Goal: Information Seeking & Learning: Find contact information

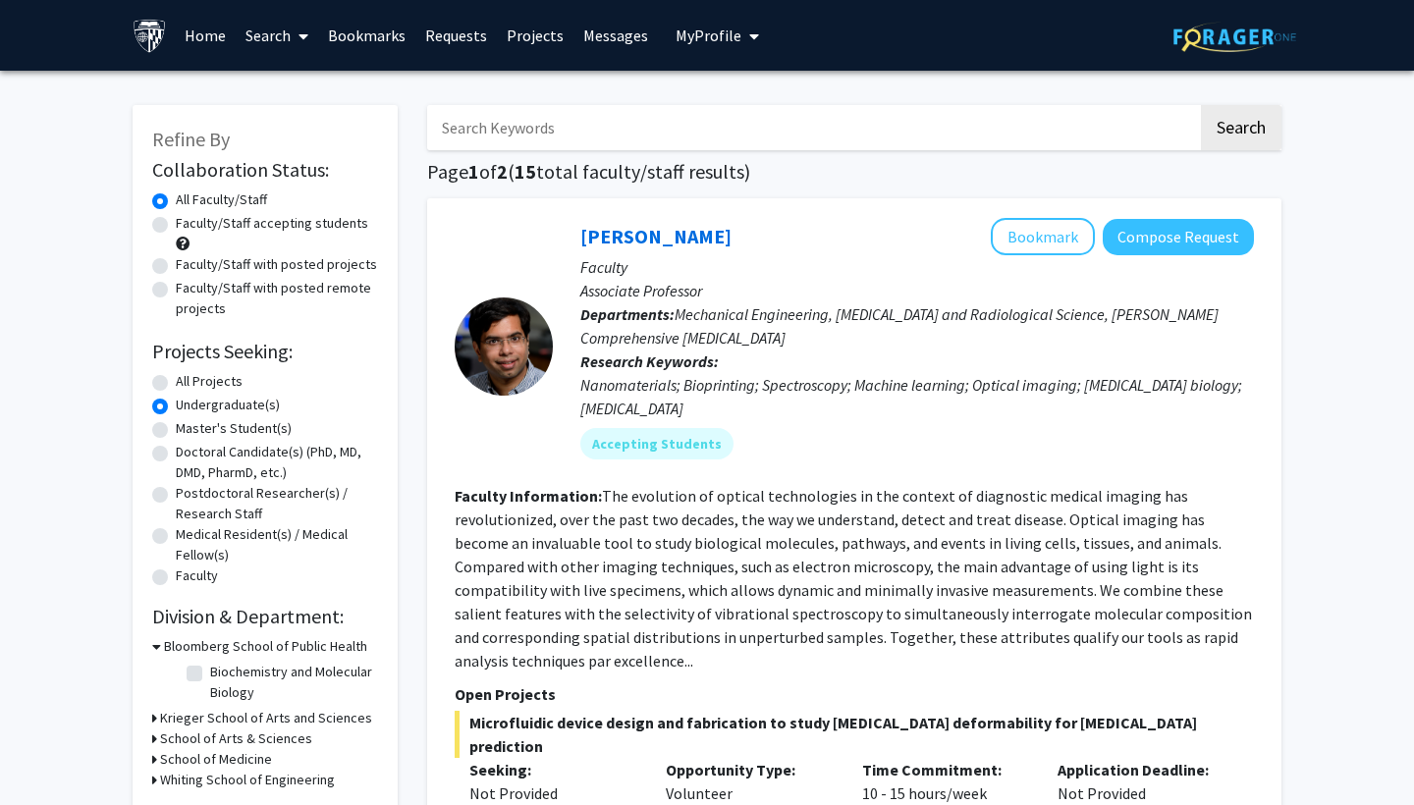
click at [376, 27] on link "Bookmarks" at bounding box center [366, 35] width 97 height 69
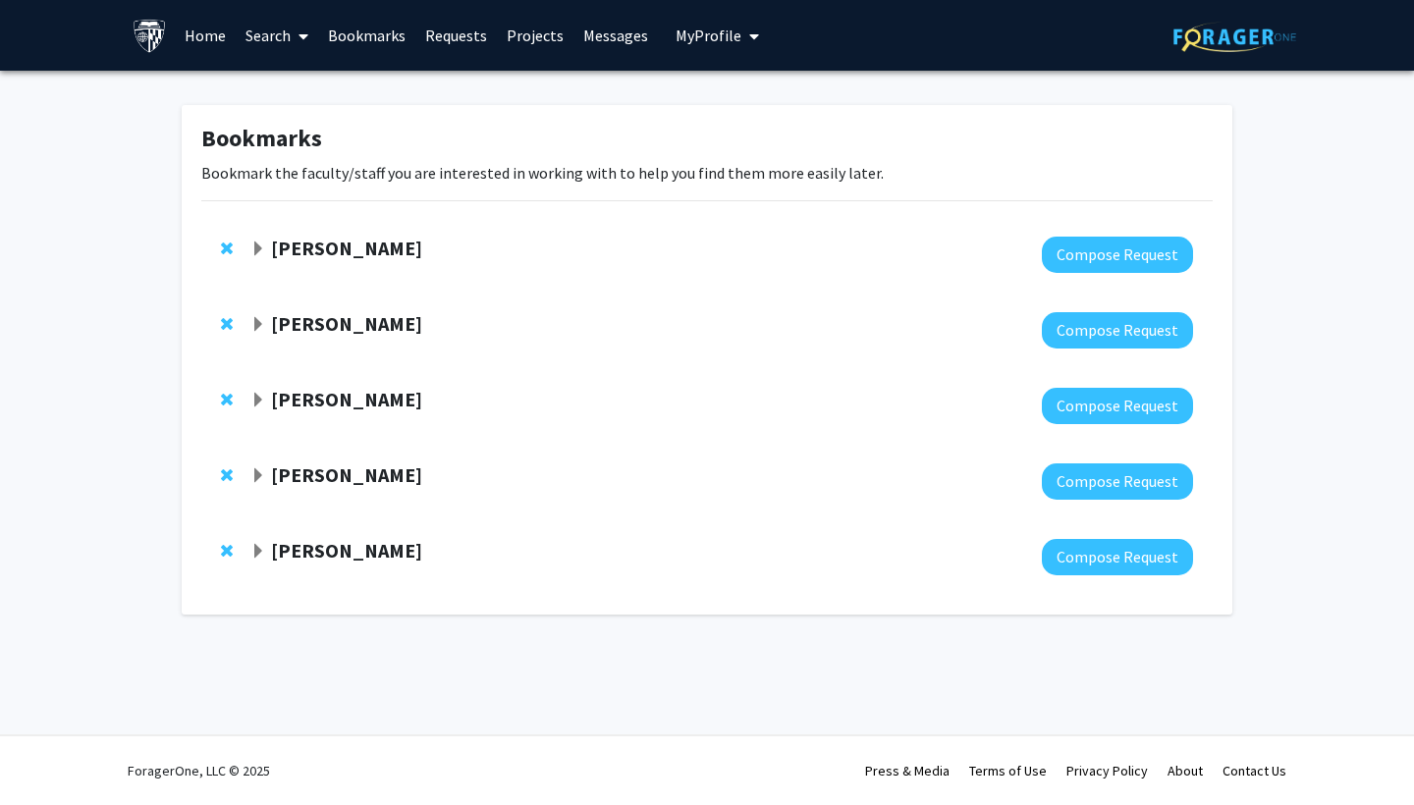
click at [262, 254] on span "Expand Raj Mukherjee Bookmark" at bounding box center [258, 249] width 16 height 16
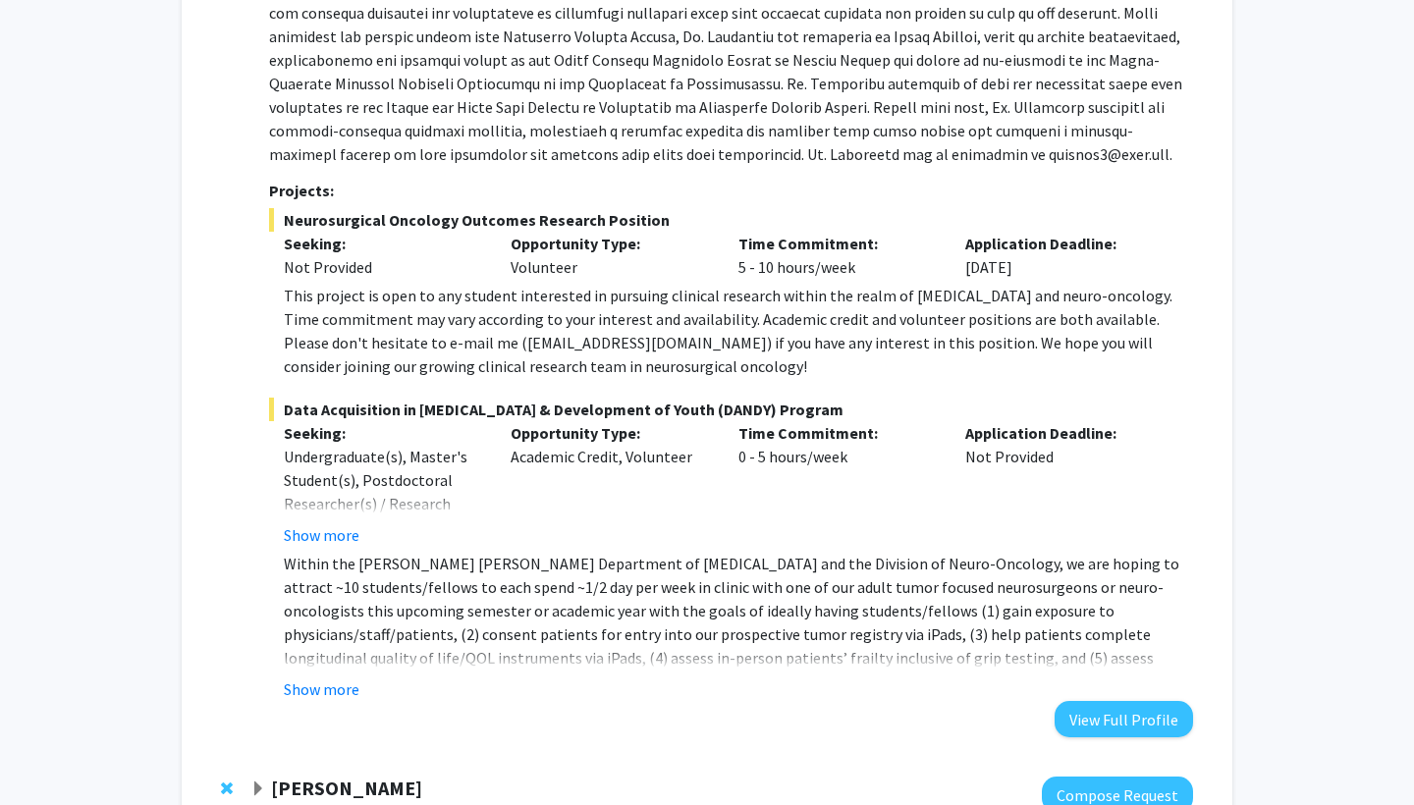
scroll to position [341, 0]
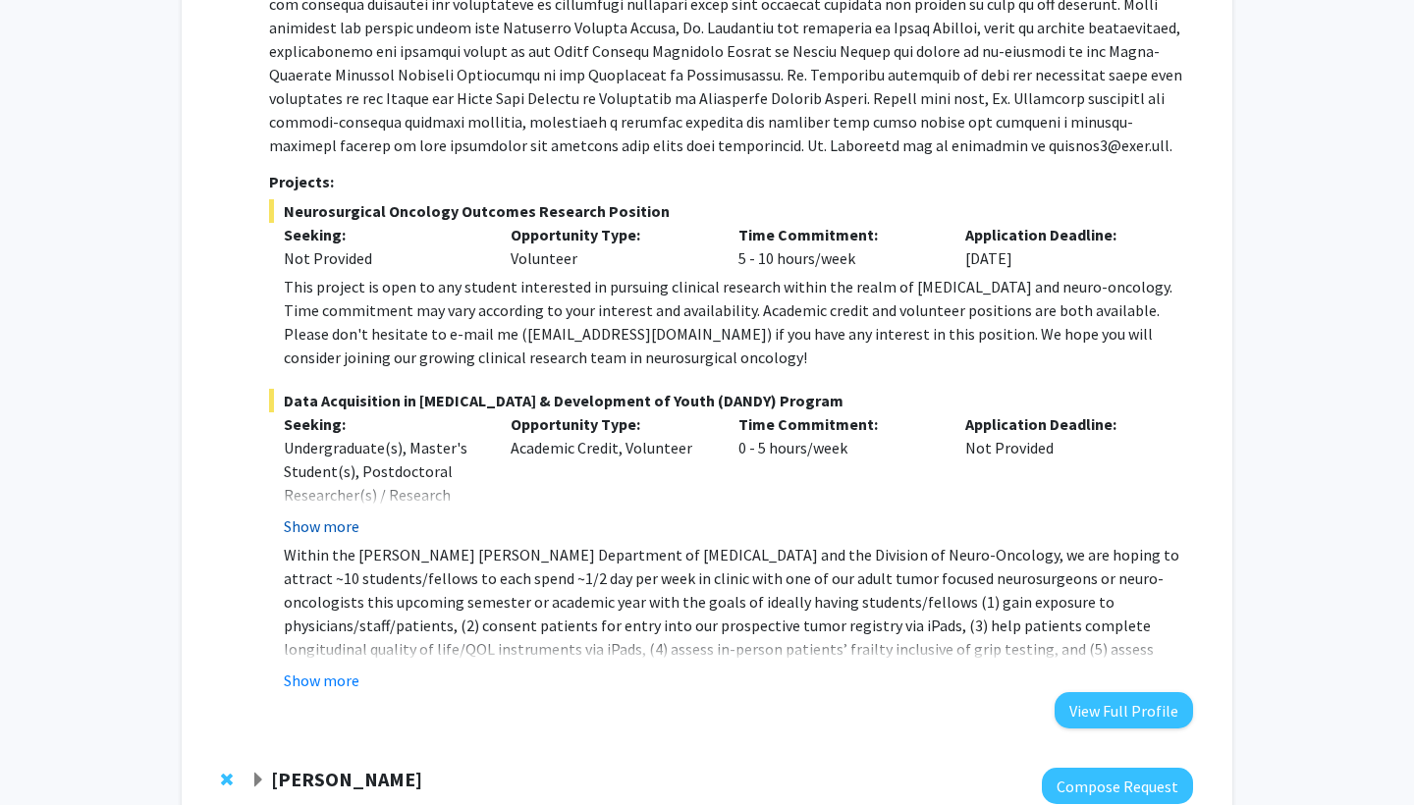
click at [315, 525] on button "Show more" at bounding box center [322, 526] width 76 height 24
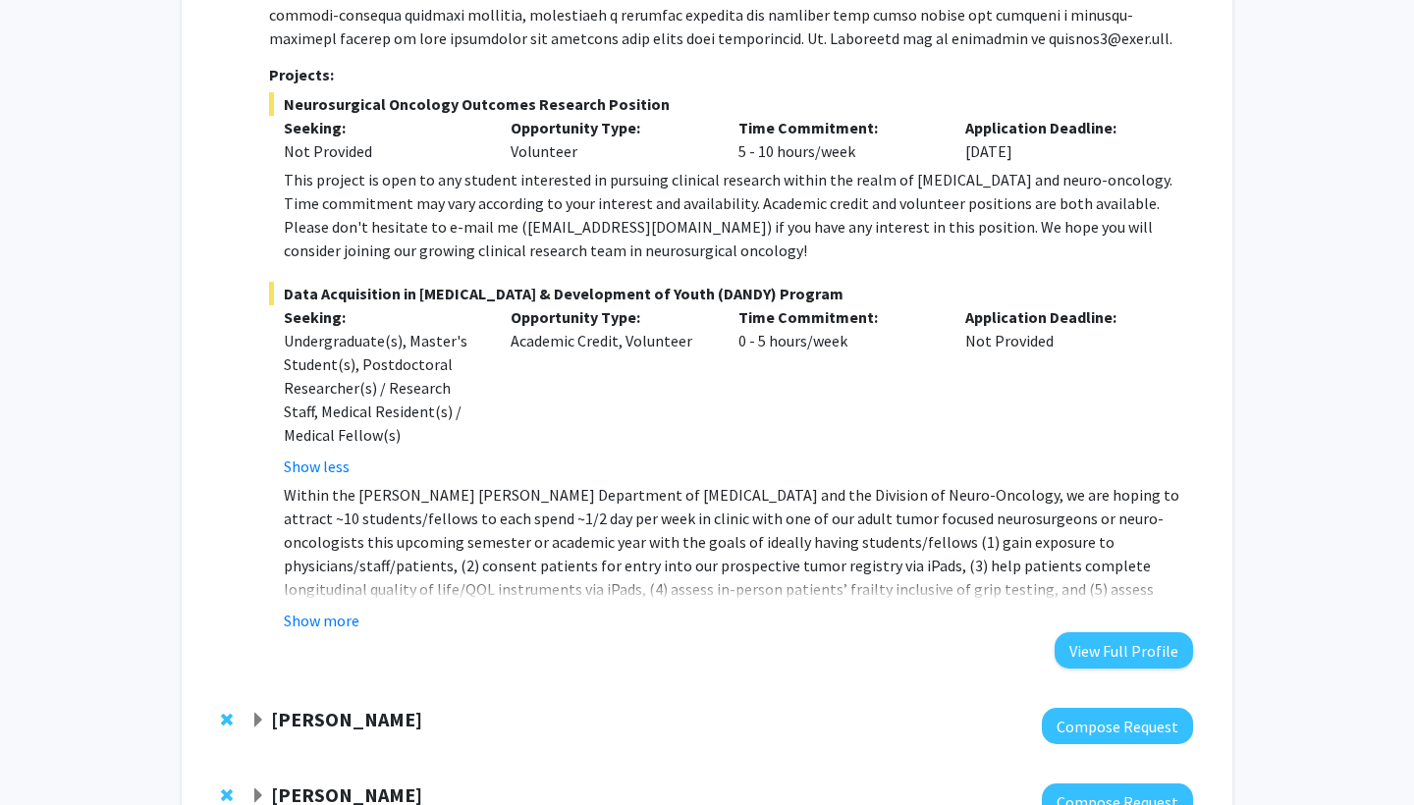
scroll to position [464, 0]
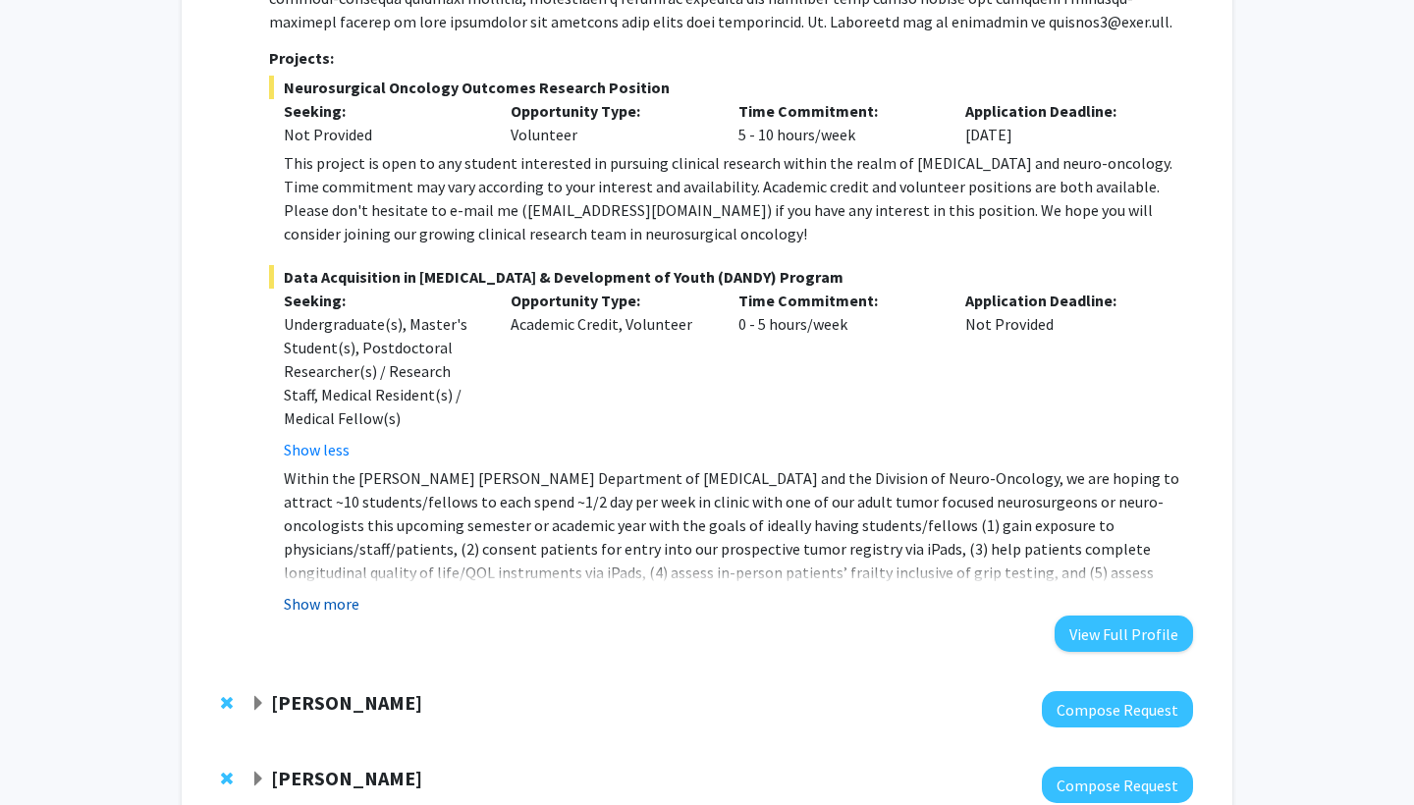
click at [317, 607] on button "Show more" at bounding box center [322, 604] width 76 height 24
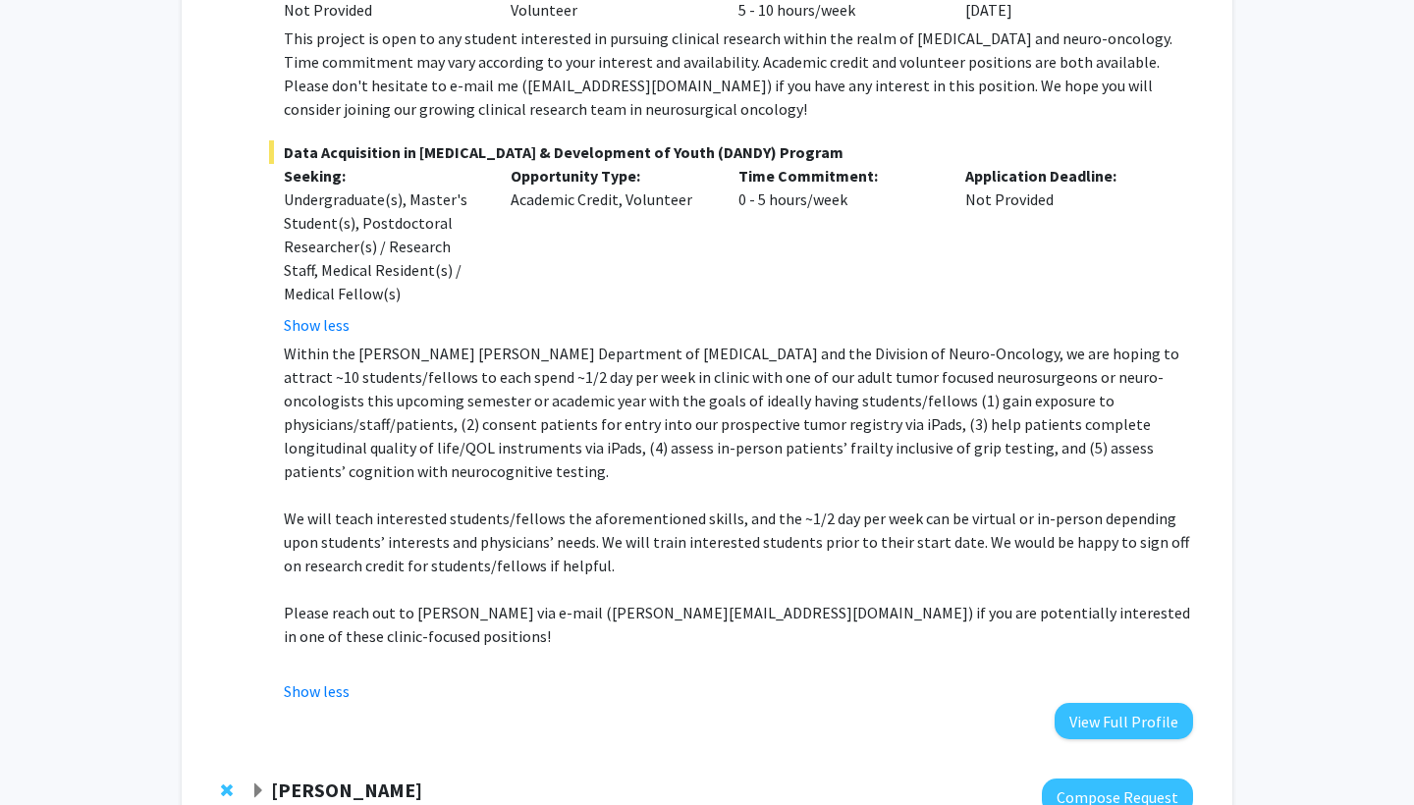
scroll to position [599, 0]
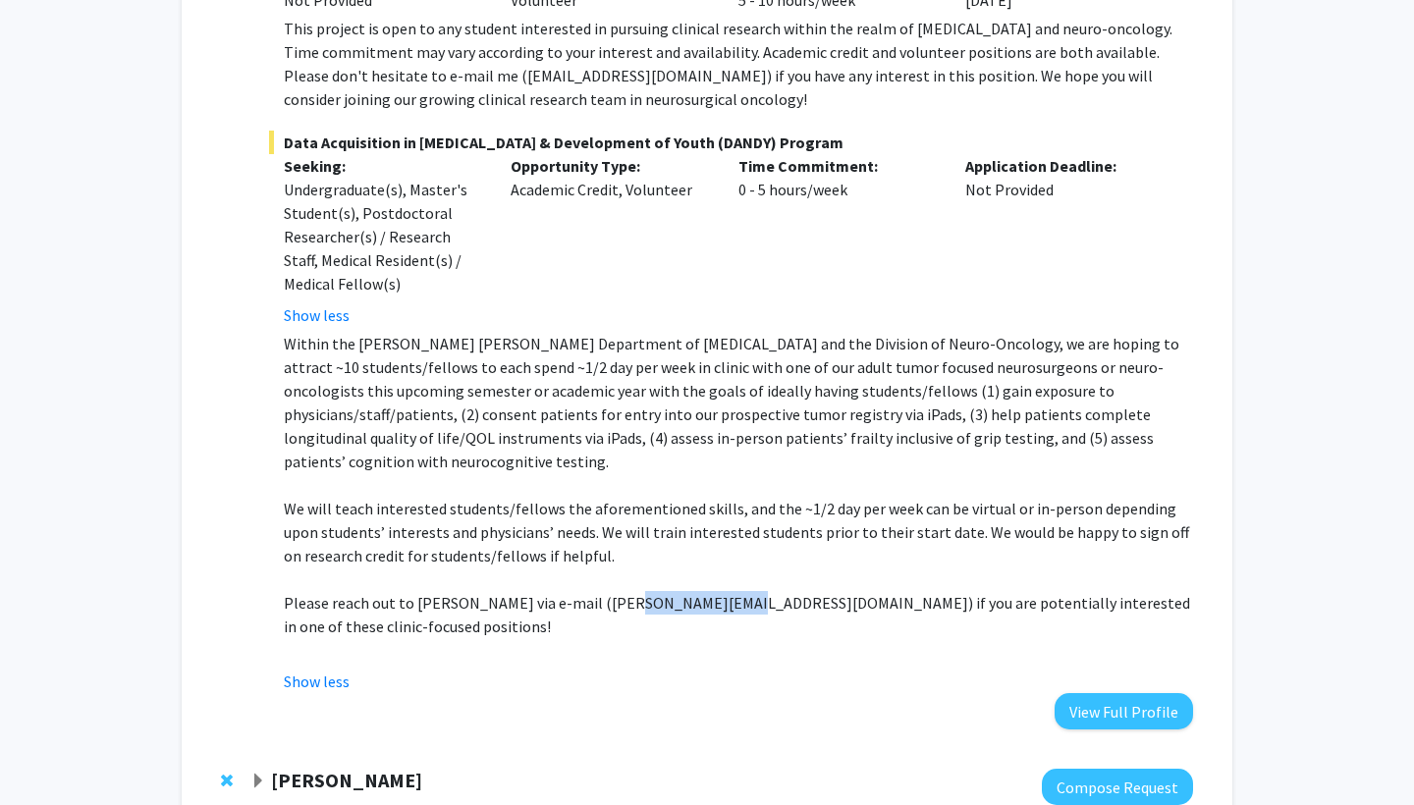
drag, startPoint x: 603, startPoint y: 580, endPoint x: 702, endPoint y: 583, distance: 99.2
click at [702, 591] on p "Please reach out to [PERSON_NAME] via e-mail ([PERSON_NAME][EMAIL_ADDRESS][DOMA…" at bounding box center [738, 614] width 909 height 47
copy p "[PERSON_NAME][EMAIL_ADDRESS][DOMAIN_NAME]"
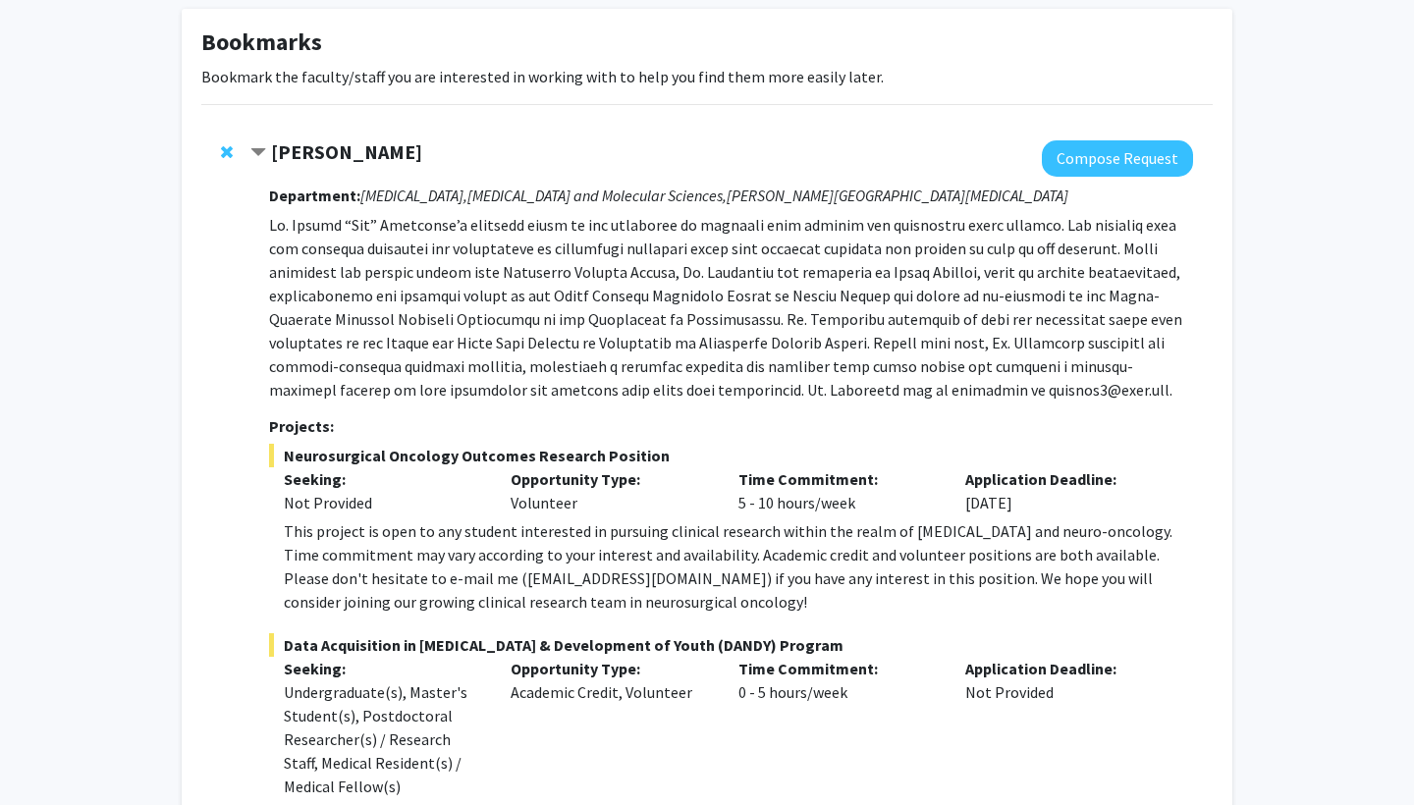
scroll to position [98, 0]
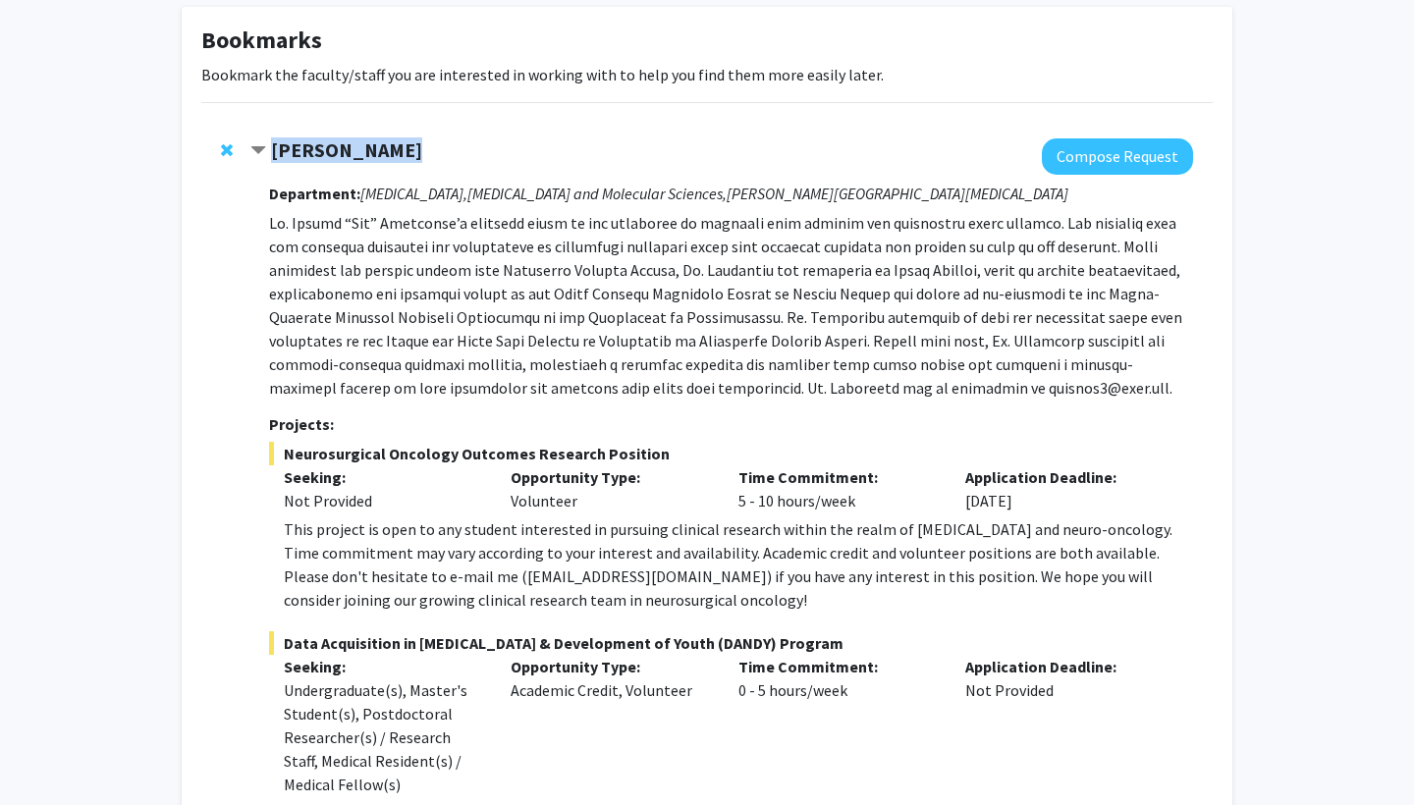
drag, startPoint x: 276, startPoint y: 149, endPoint x: 403, endPoint y: 149, distance: 127.6
click at [403, 149] on div "[PERSON_NAME]" at bounding box center [462, 150] width 424 height 25
copy strong "[PERSON_NAME]"
click at [674, 386] on p at bounding box center [731, 305] width 924 height 188
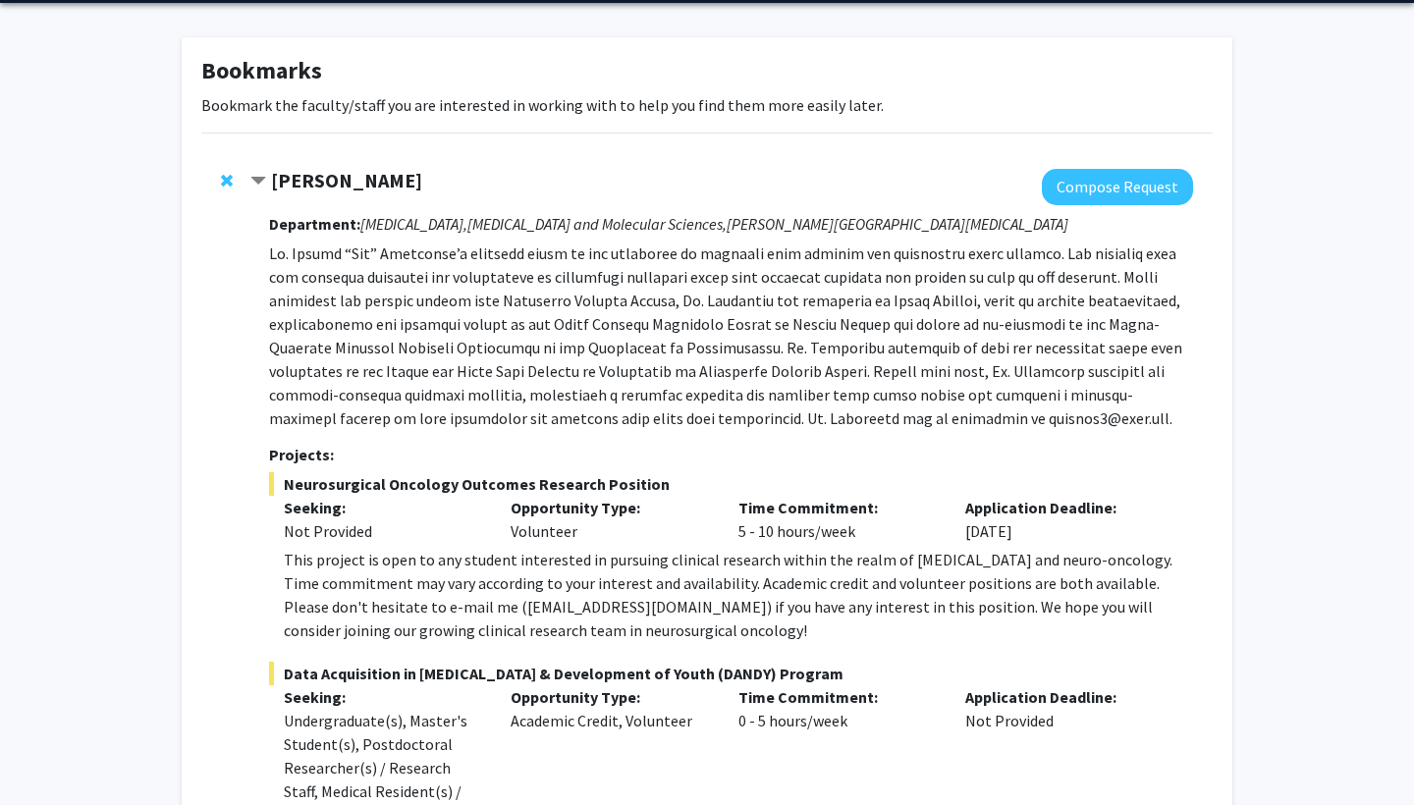
scroll to position [54, 0]
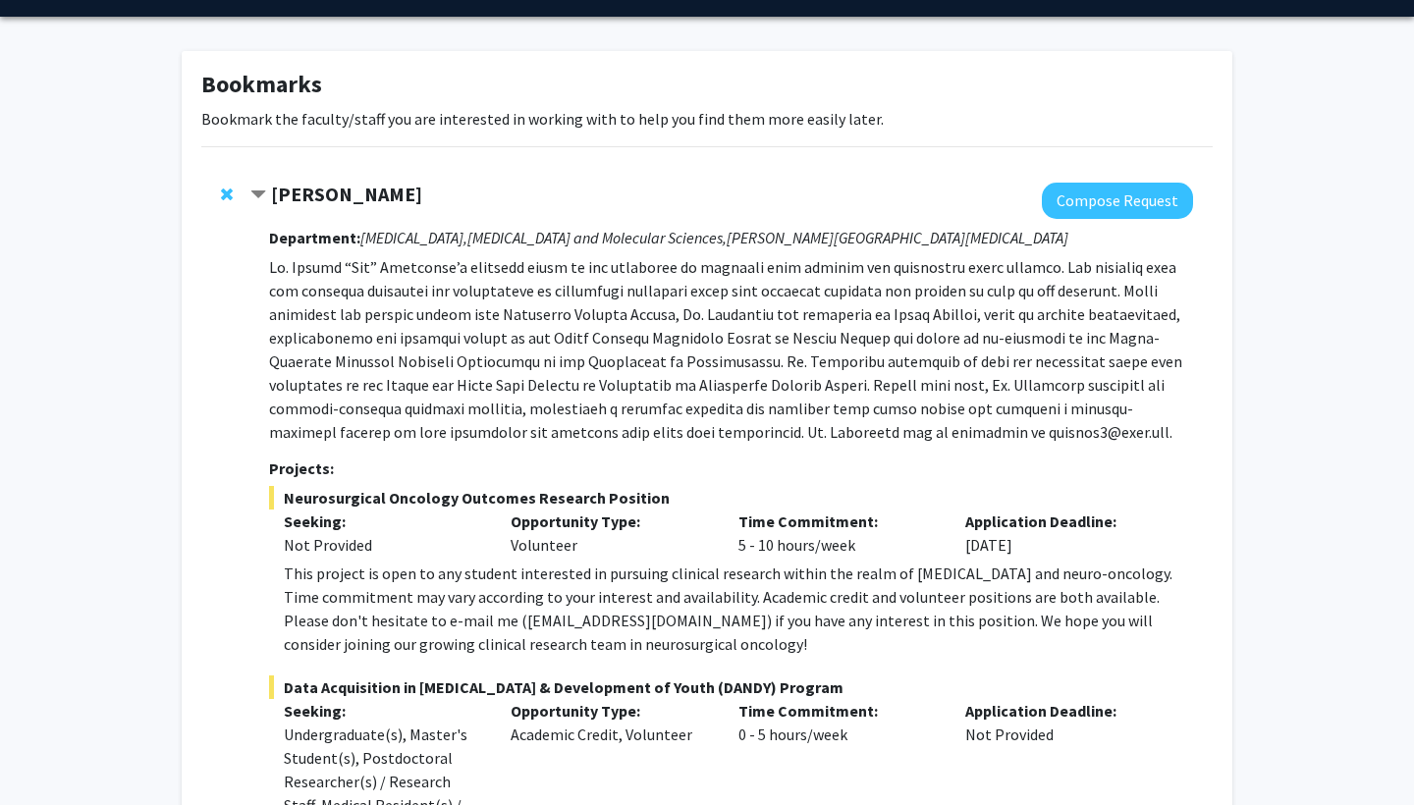
click at [258, 194] on span "Contract Raj Mukherjee Bookmark" at bounding box center [258, 195] width 16 height 16
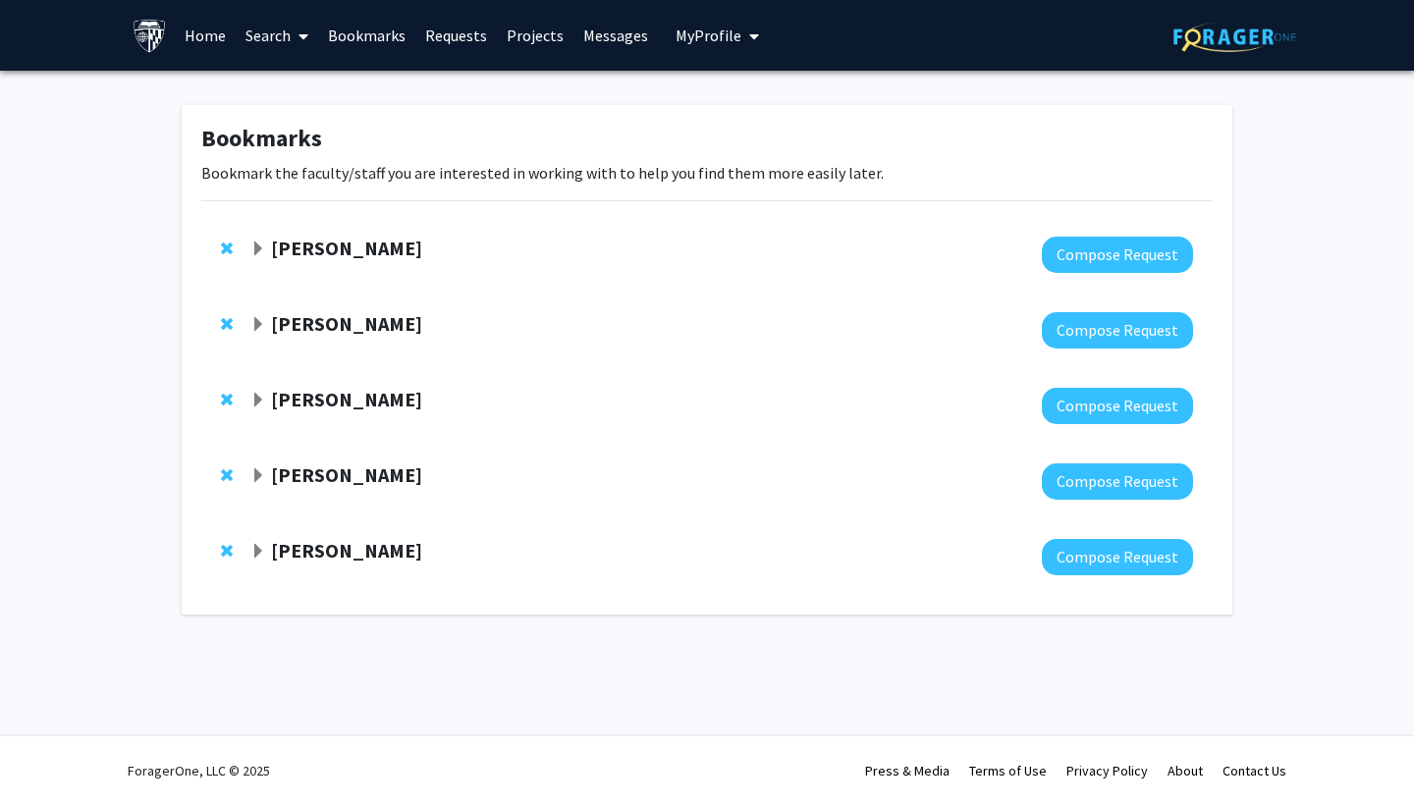
click at [257, 324] on span "Expand Arvind Pathak Bookmark" at bounding box center [258, 325] width 16 height 16
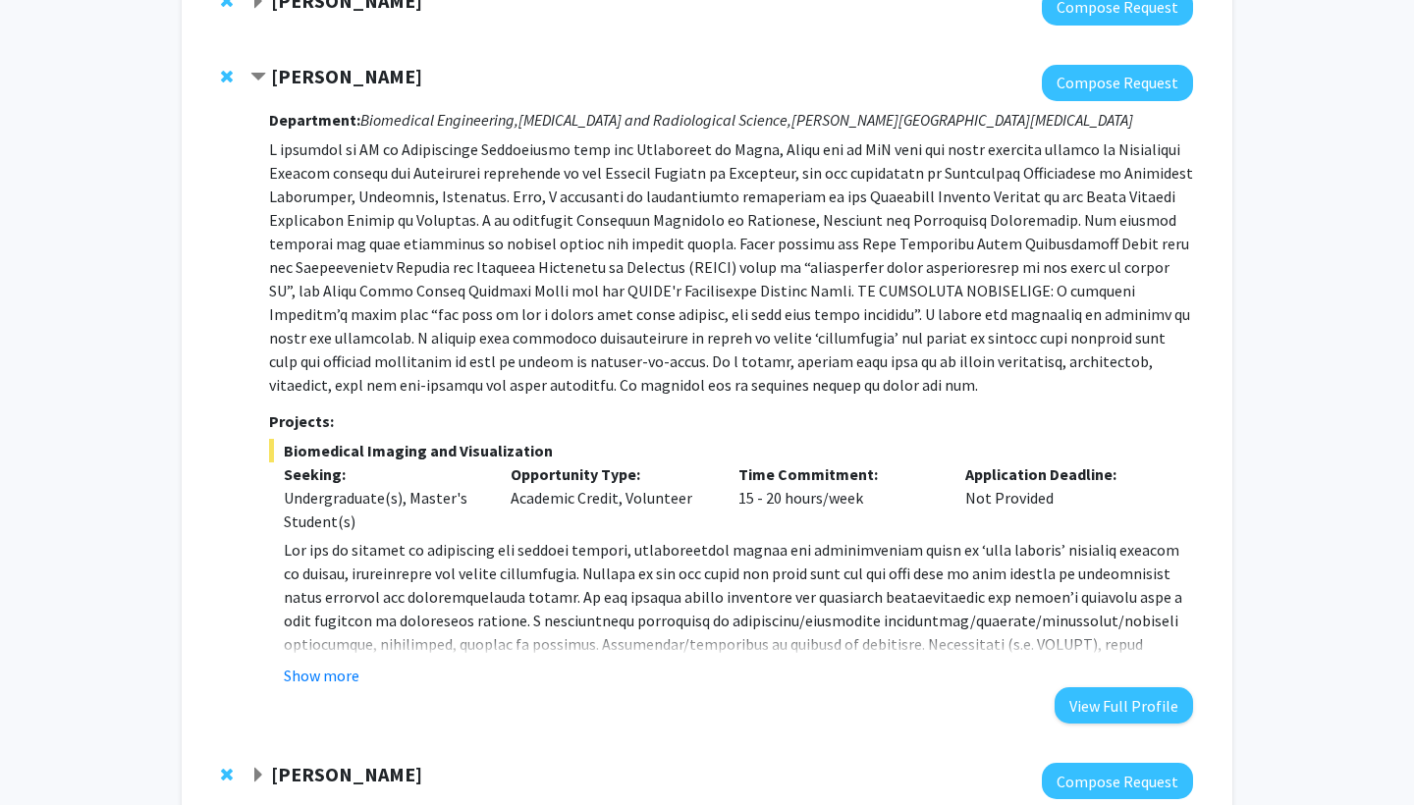
scroll to position [325, 0]
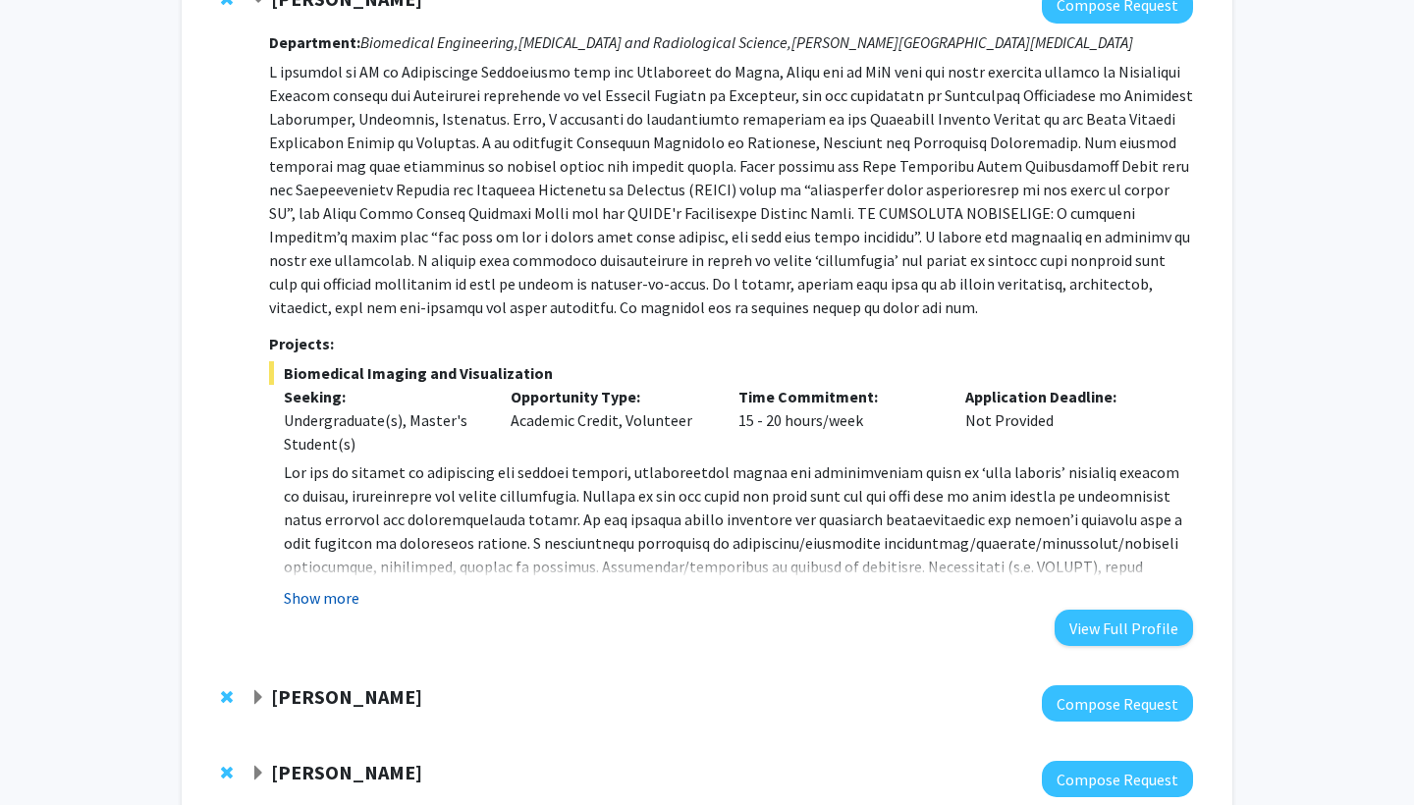
click at [339, 598] on button "Show more" at bounding box center [322, 598] width 76 height 24
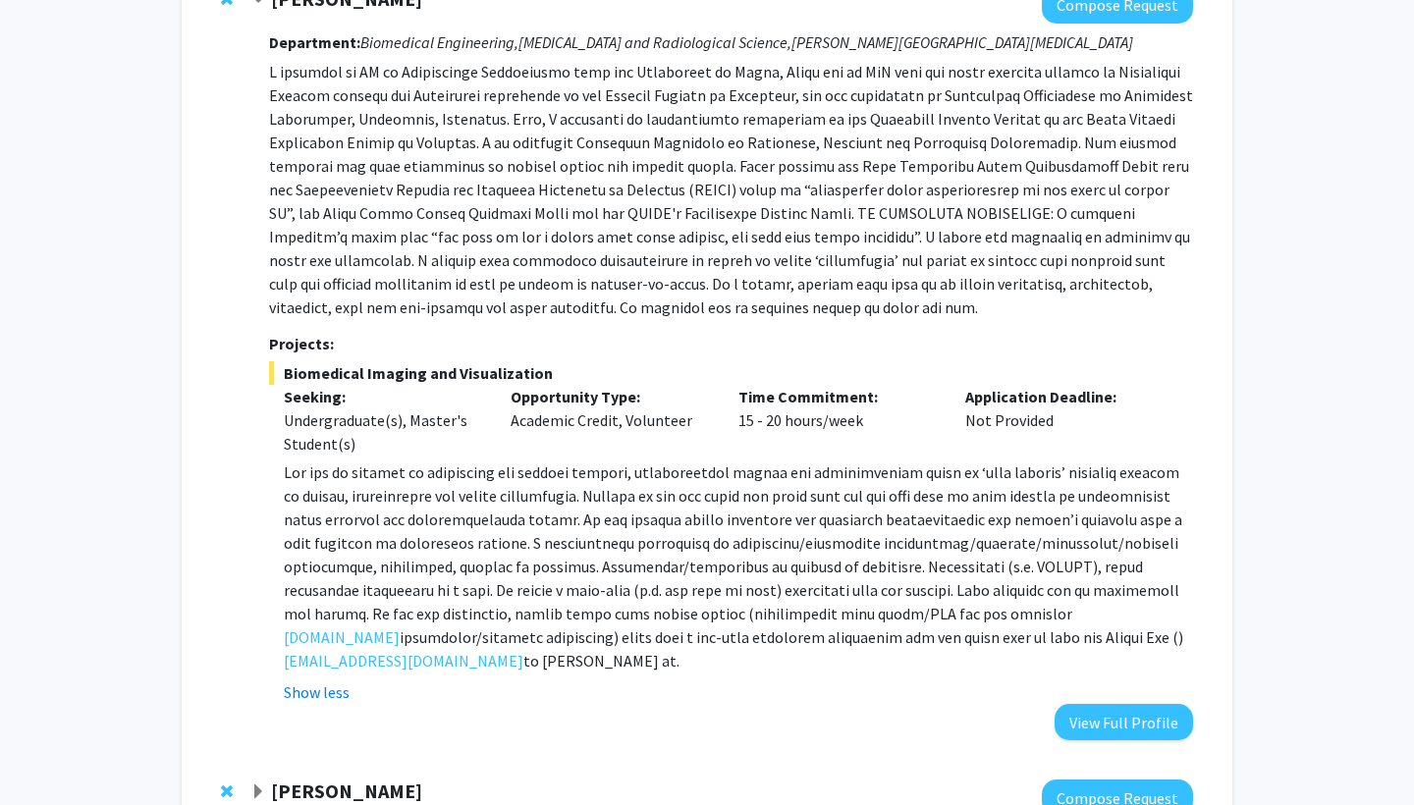
scroll to position [341, 0]
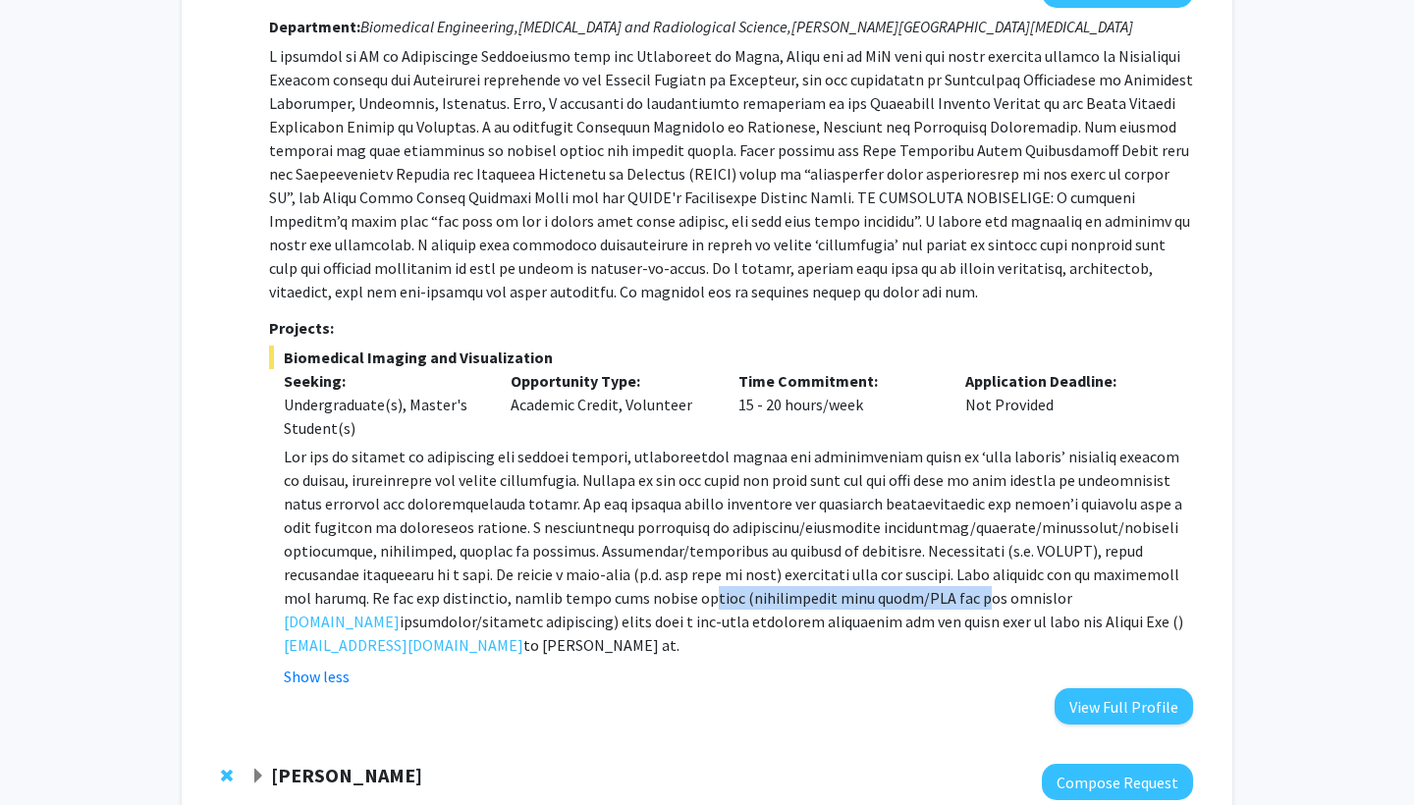
drag, startPoint x: 636, startPoint y: 598, endPoint x: 907, endPoint y: 599, distance: 270.9
click at [907, 599] on span at bounding box center [733, 539] width 898 height 185
click at [558, 621] on span at bounding box center [733, 539] width 898 height 185
drag, startPoint x: 279, startPoint y: 643, endPoint x: 414, endPoint y: 649, distance: 135.6
click at [414, 649] on fg-read-more "[DOMAIN_NAME] ) to [PERSON_NAME] at [EMAIL_ADDRESS][DOMAIN_NAME] . Show less" at bounding box center [731, 566] width 924 height 243
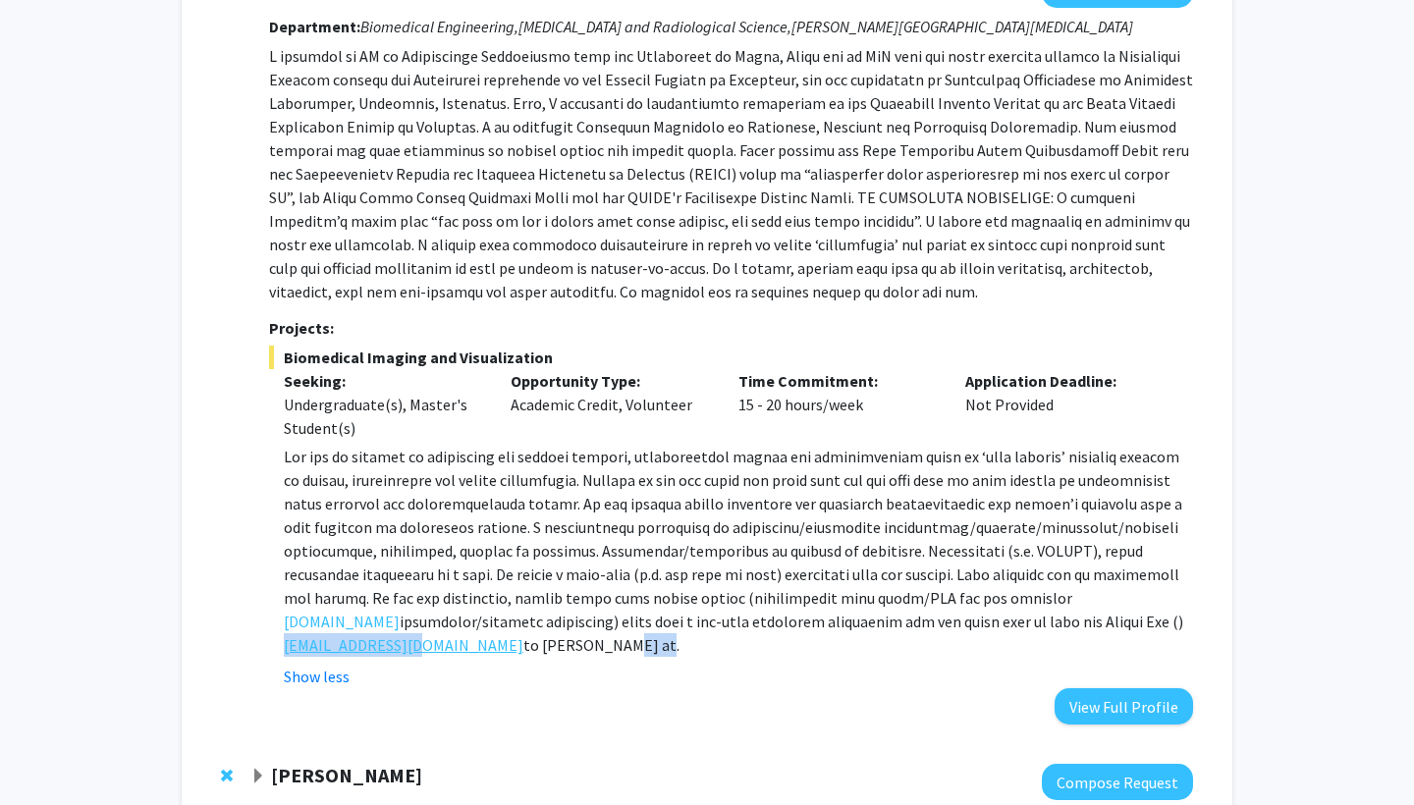
copy p "Pathak at [EMAIL_ADDRESS][DOMAIN_NAME]"
click at [520, 296] on p at bounding box center [731, 173] width 924 height 259
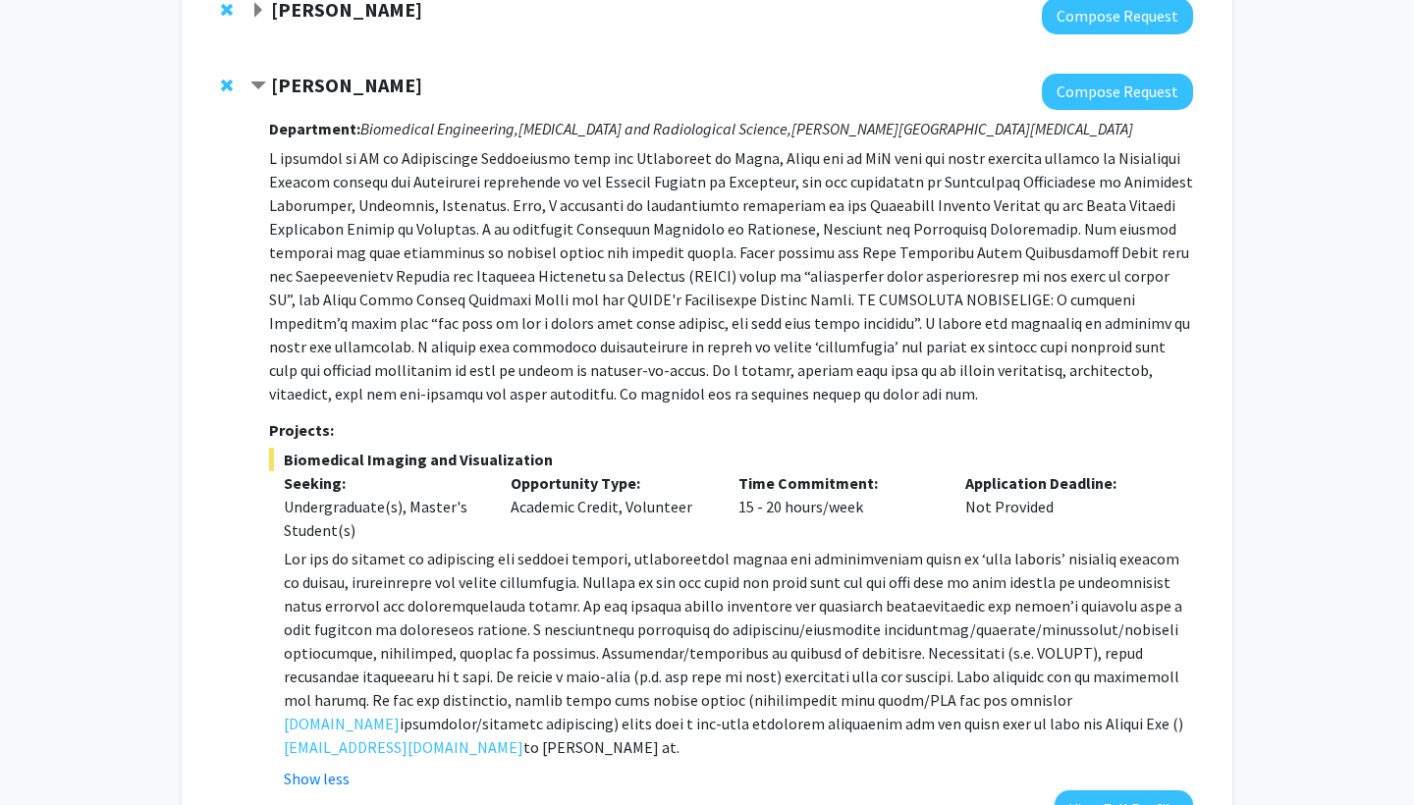
scroll to position [108, 0]
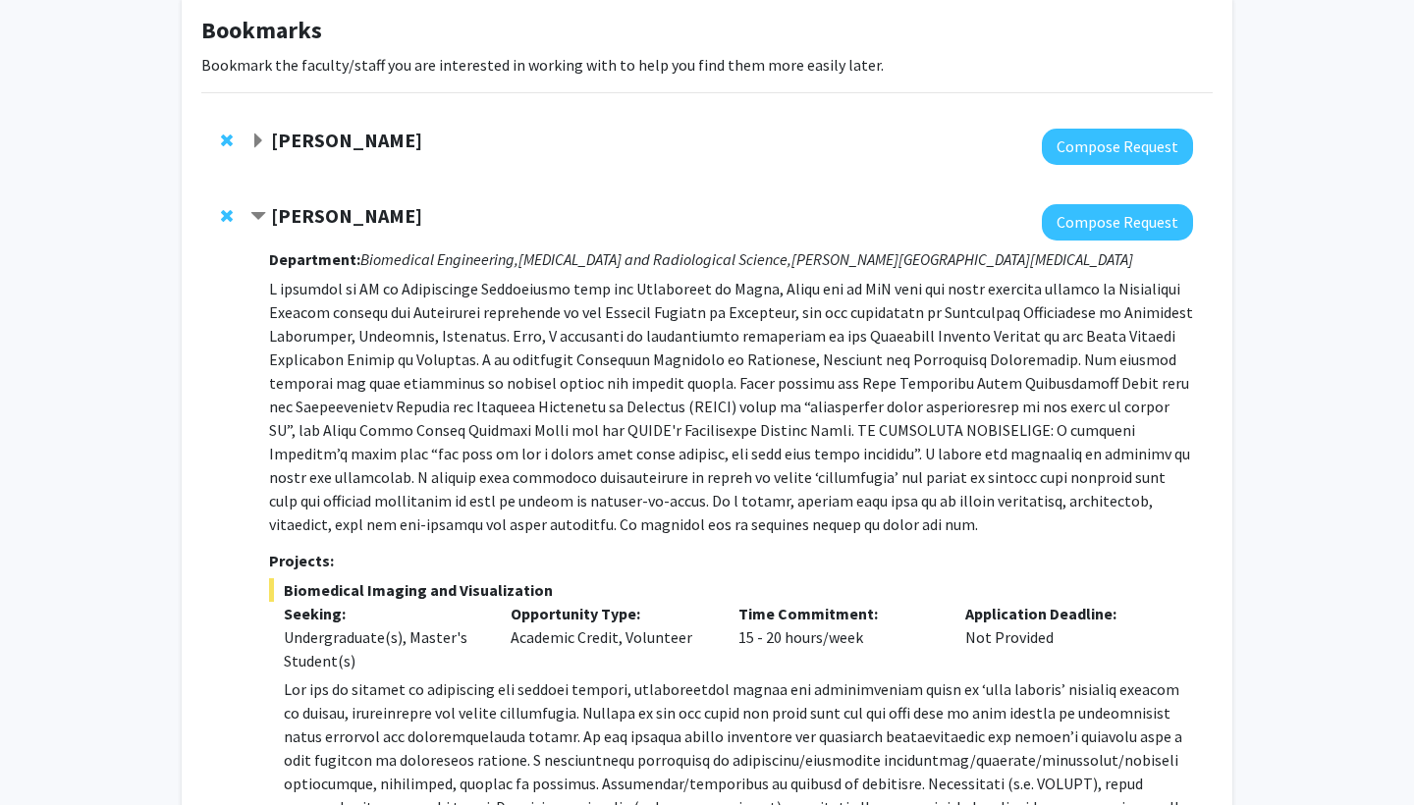
click at [256, 212] on span "Contract Arvind Pathak Bookmark" at bounding box center [258, 217] width 16 height 16
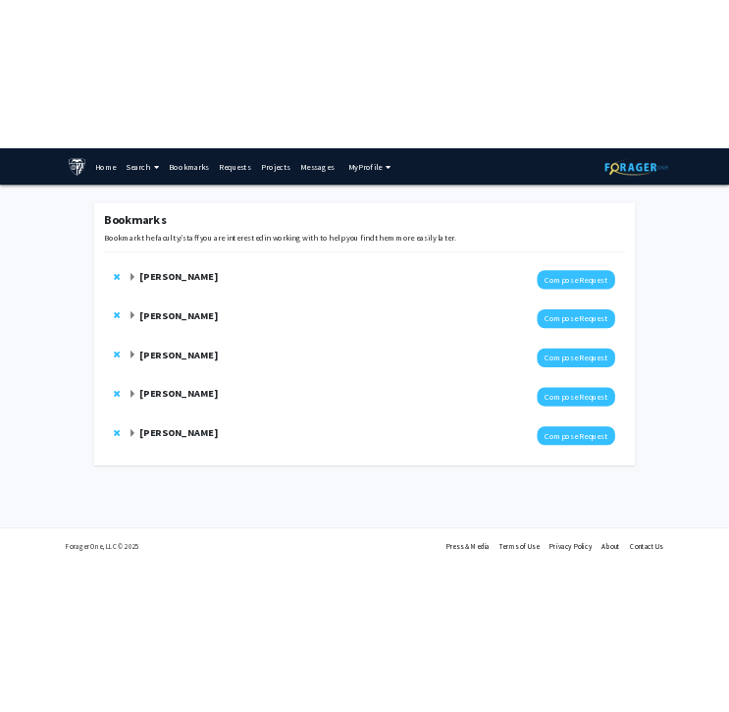
scroll to position [0, 0]
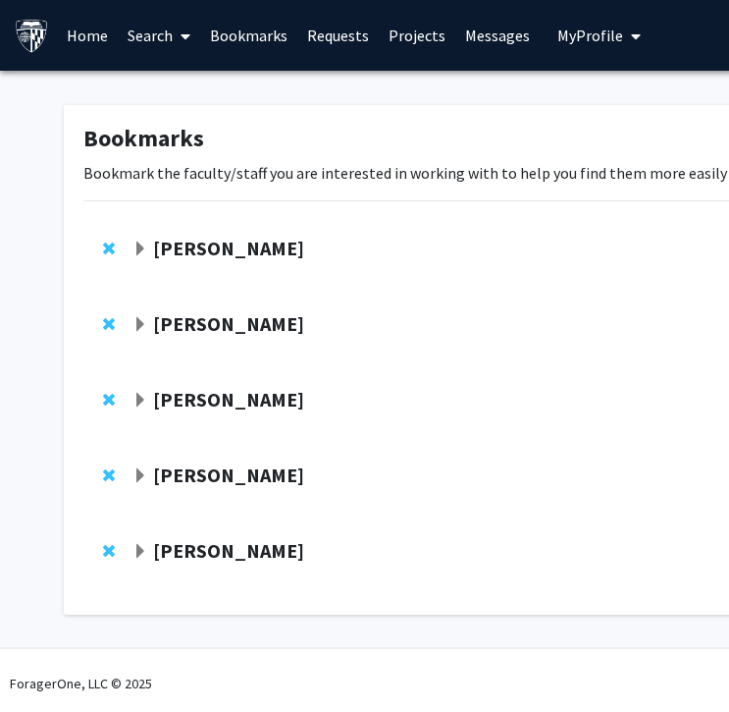
click at [138, 401] on span "Expand Karen Fleming Bookmark" at bounding box center [141, 401] width 16 height 16
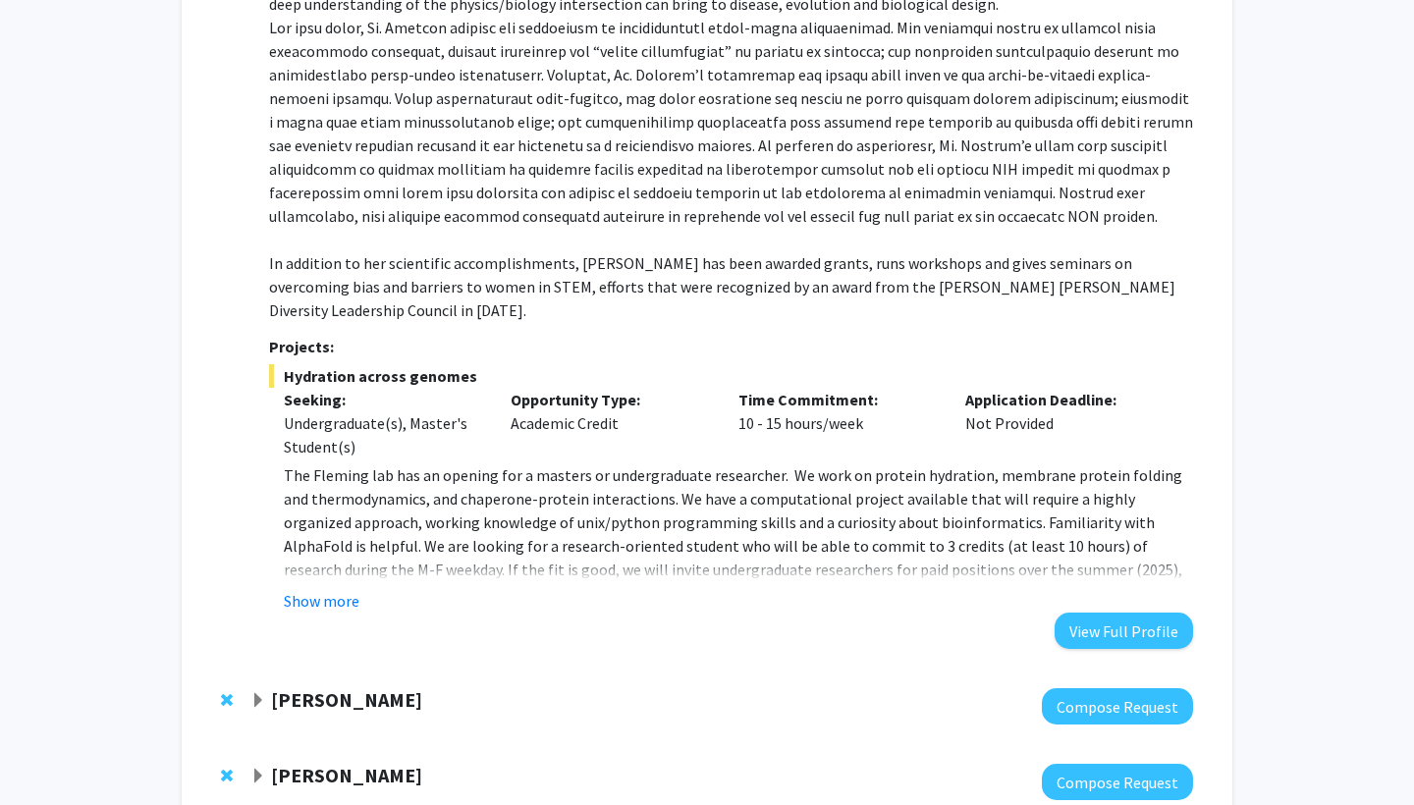
scroll to position [548, 0]
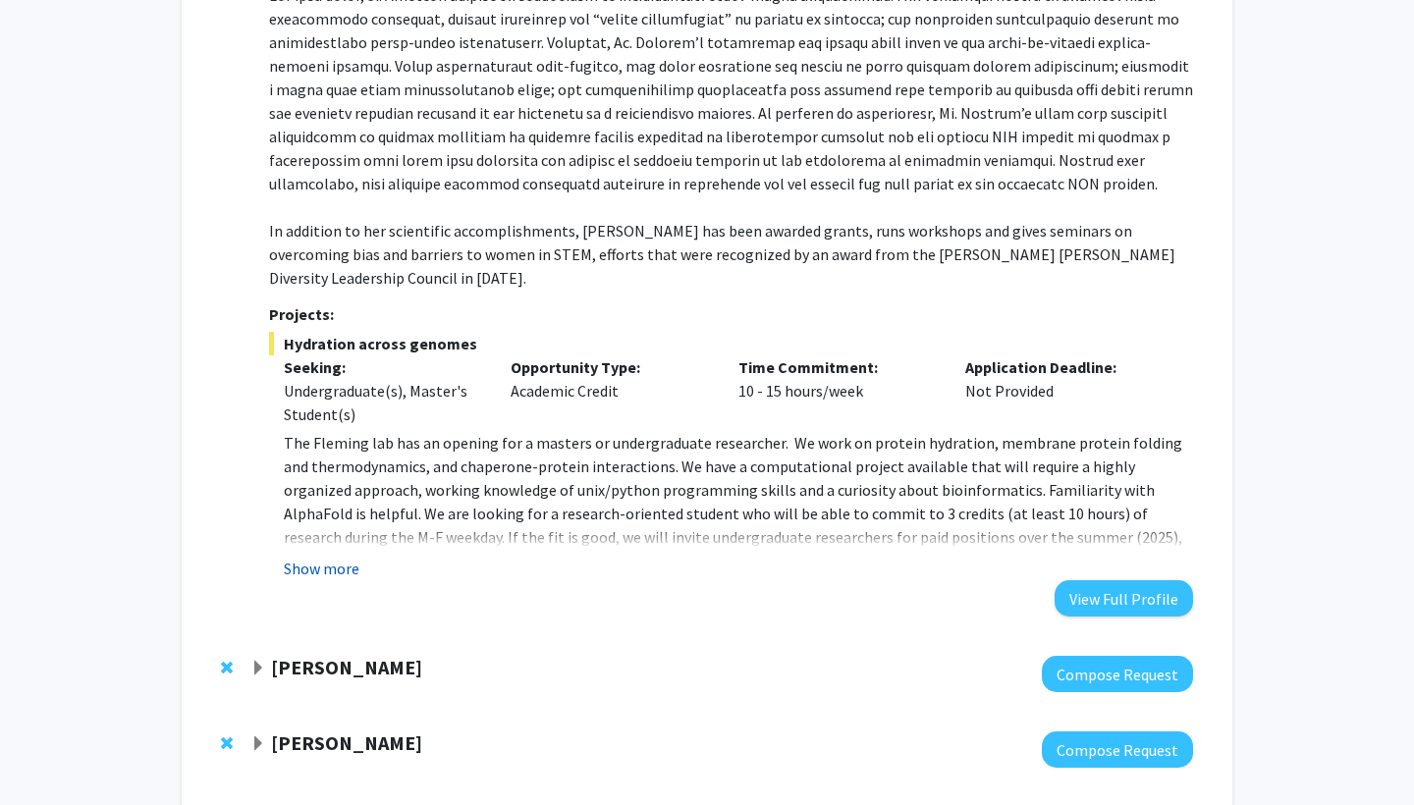
click at [333, 557] on button "Show more" at bounding box center [322, 569] width 76 height 24
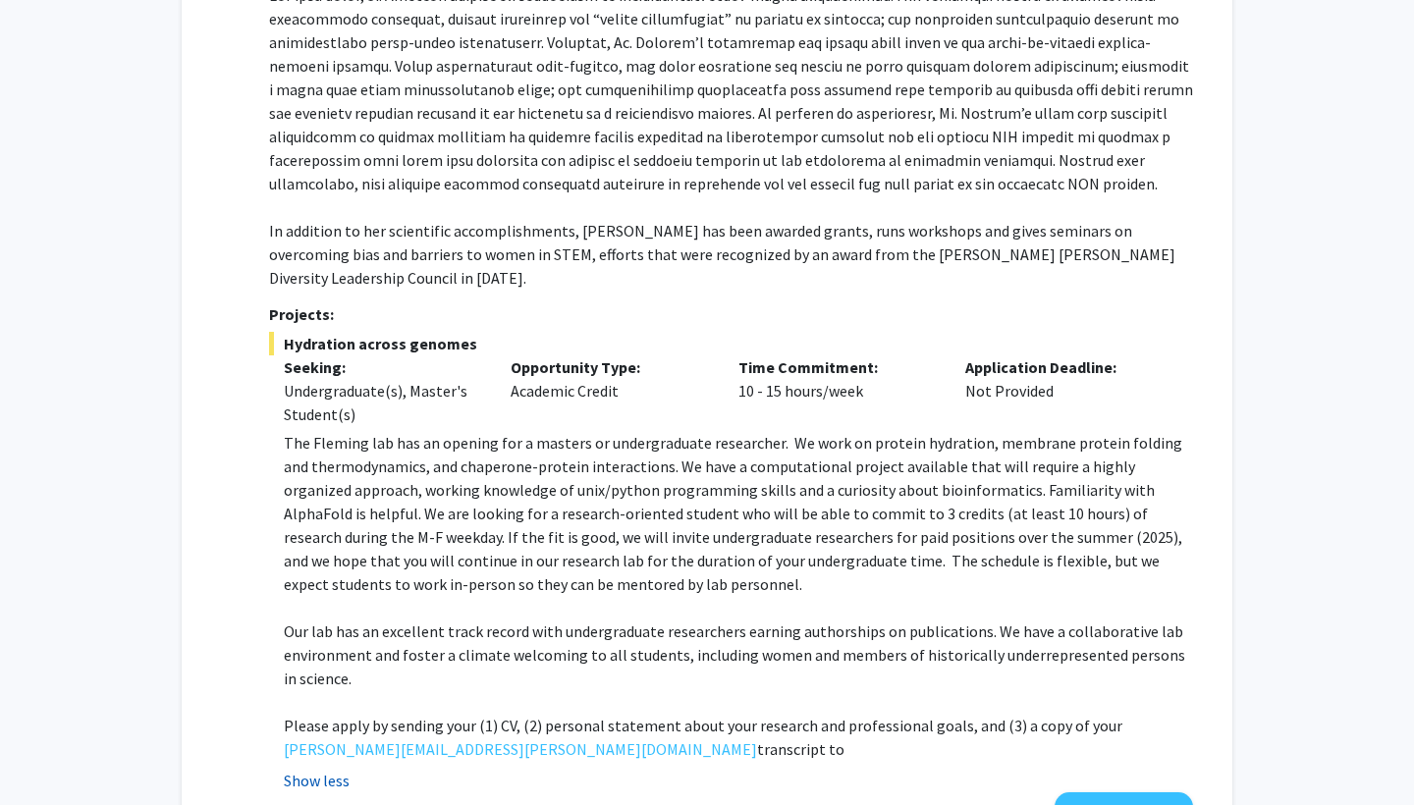
scroll to position [657, 0]
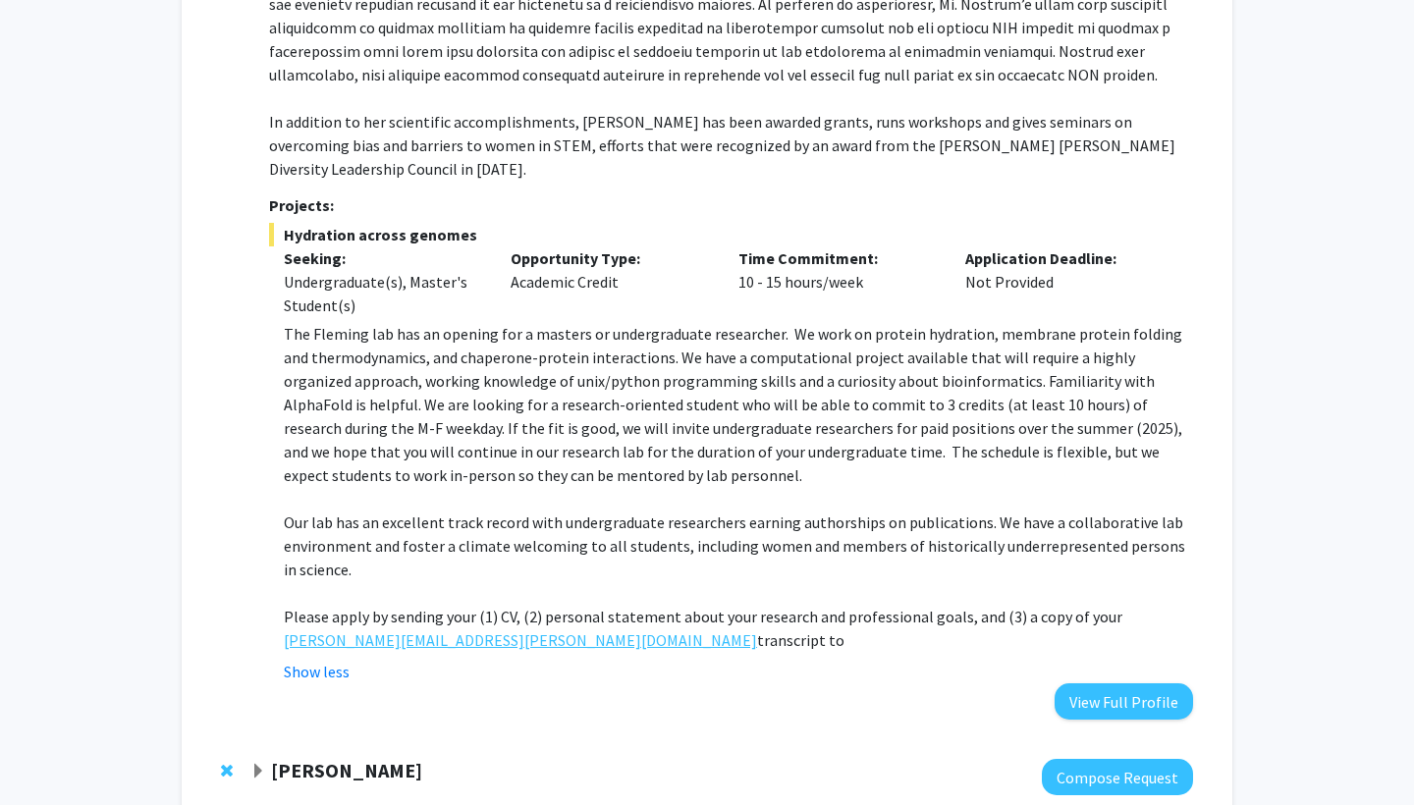
drag, startPoint x: 451, startPoint y: 615, endPoint x: 440, endPoint y: 620, distance: 11.9
click at [440, 620] on div "The [PERSON_NAME] lab has an opening for a masters or undergraduate researcher.…" at bounding box center [738, 487] width 909 height 330
copy p "Please apply by sending your (1) CV, (2) personal statement about your research…"
